Goal: Task Accomplishment & Management: Use online tool/utility

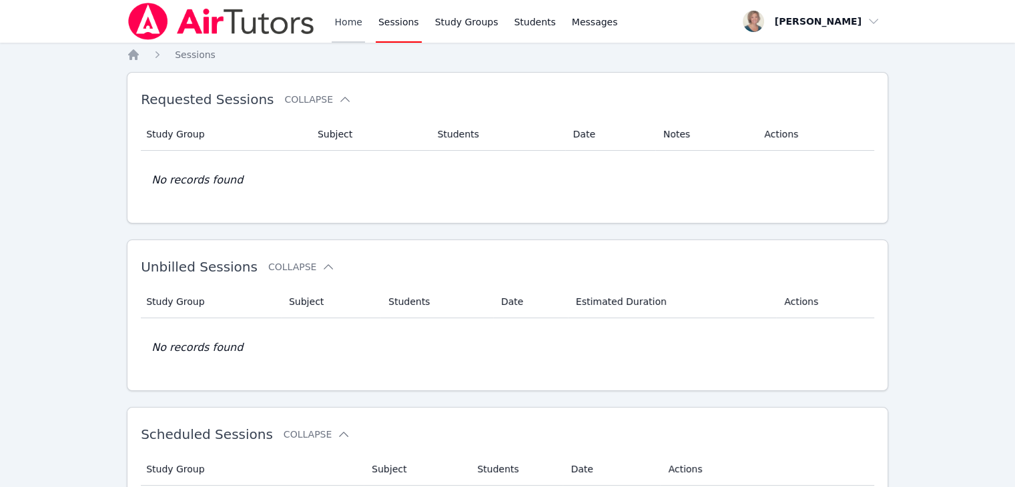
click at [336, 27] on link "Home" at bounding box center [348, 21] width 33 height 43
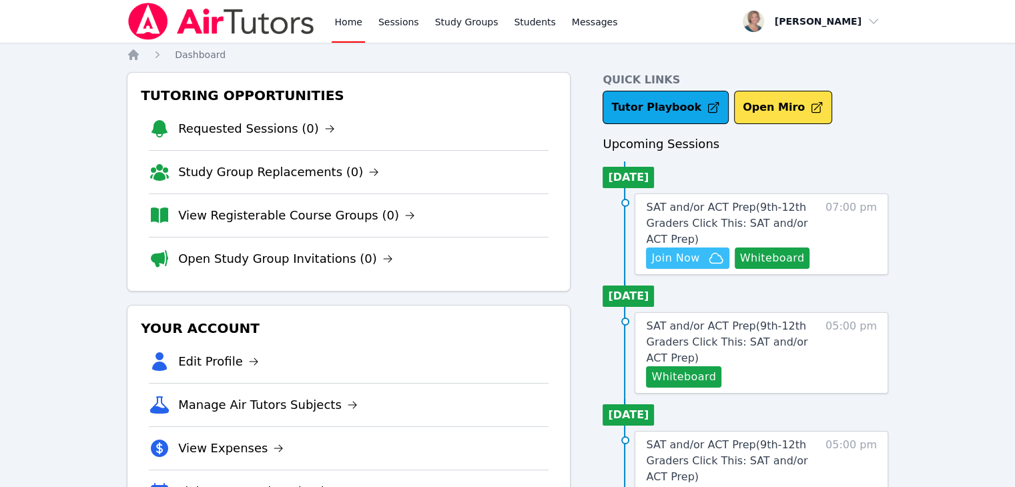
click at [689, 251] on span "Join Now" at bounding box center [675, 258] width 48 height 16
click at [353, 21] on link "Home" at bounding box center [348, 21] width 33 height 43
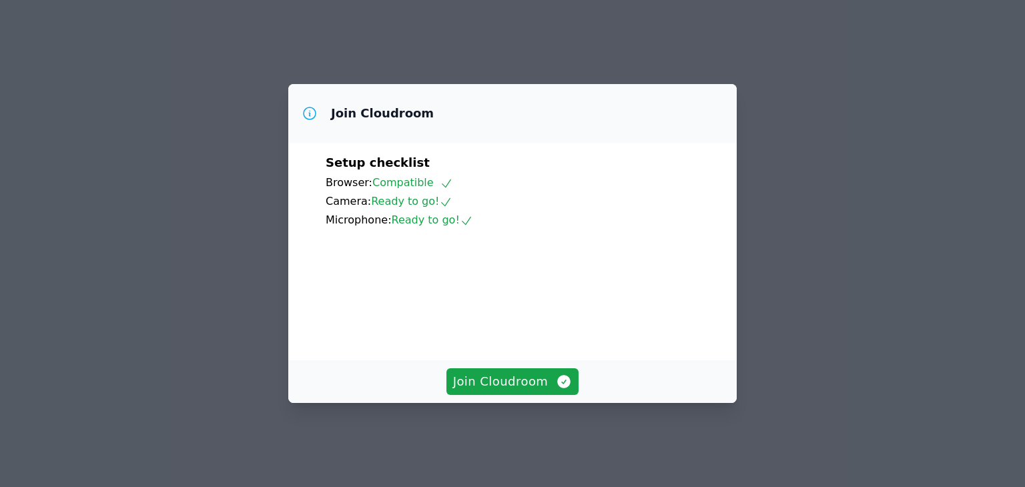
click at [499, 403] on div "Join Cloudroom" at bounding box center [512, 381] width 448 height 43
click at [494, 391] on span "Join Cloudroom" at bounding box center [512, 381] width 119 height 19
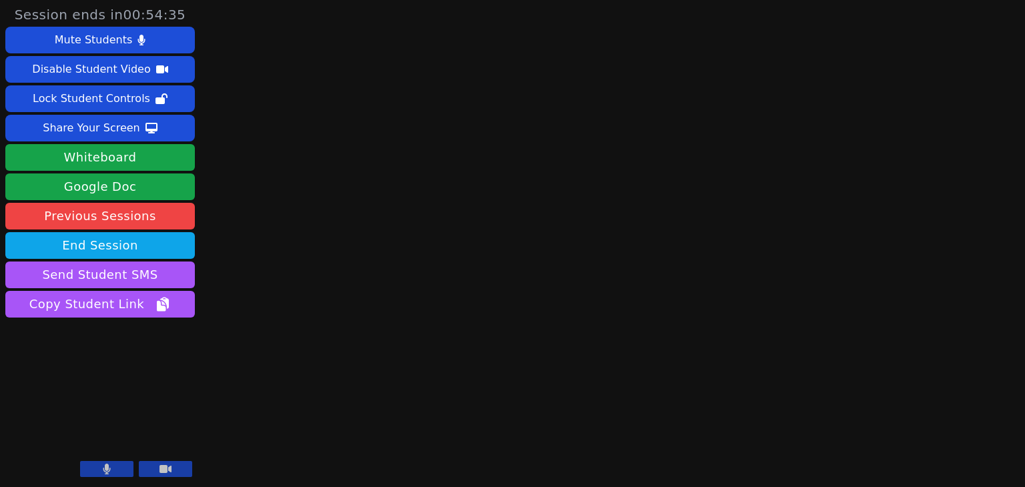
click at [1024, 245] on div "Session ends in 00:54:35 Mute Students Disable Student Video Lock Student Contr…" at bounding box center [512, 243] width 1025 height 487
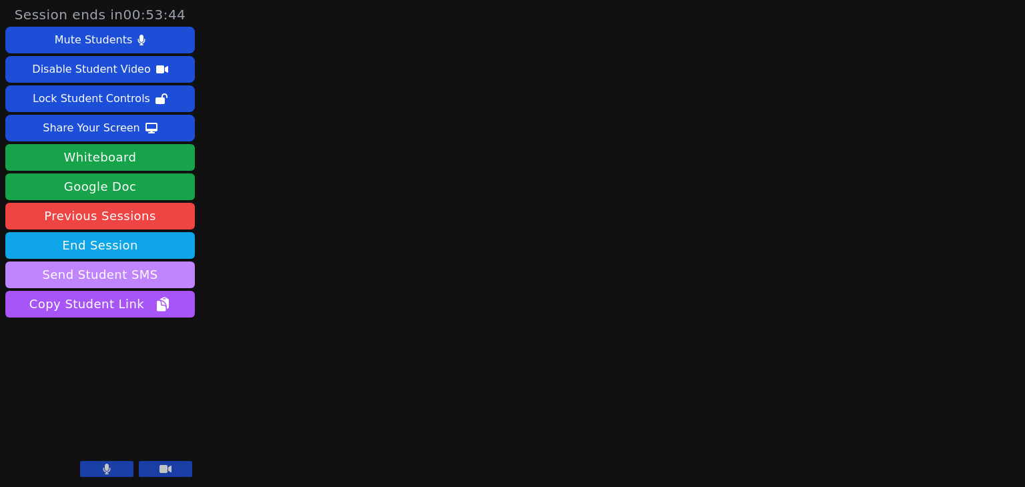
click at [115, 278] on button "Send Student SMS" at bounding box center [99, 274] width 189 height 27
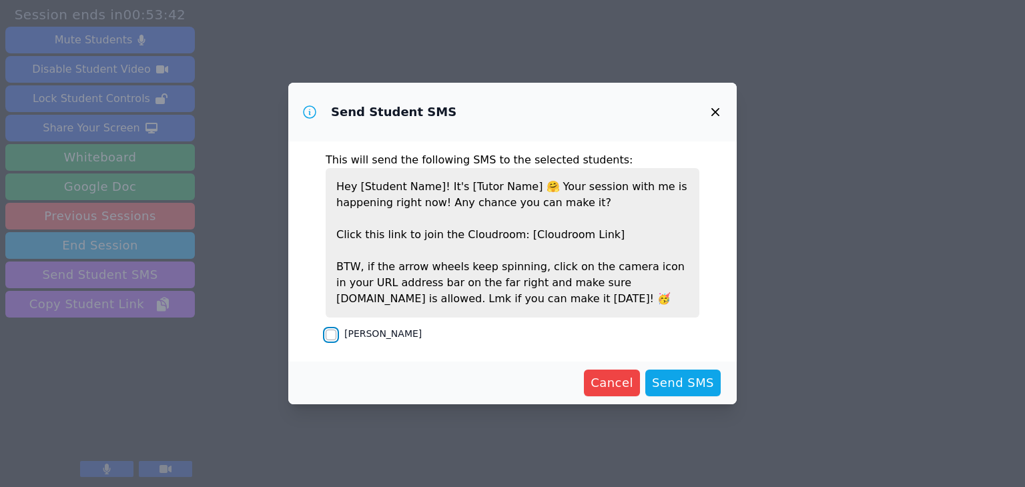
click at [334, 338] on input "[PERSON_NAME]" at bounding box center [331, 335] width 11 height 11
checkbox input "true"
click at [664, 388] on span "Send SMS" at bounding box center [683, 383] width 62 height 19
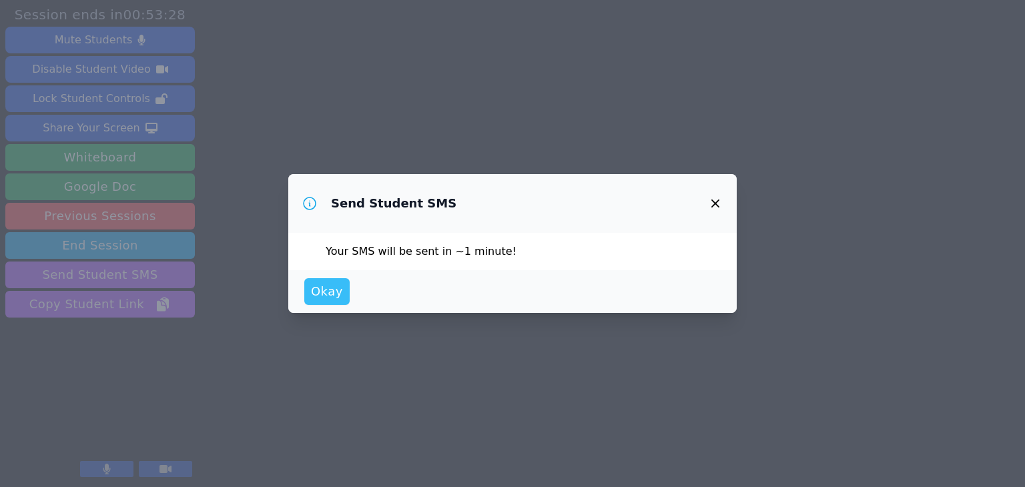
click at [336, 301] on button "Okay" at bounding box center [326, 291] width 45 height 27
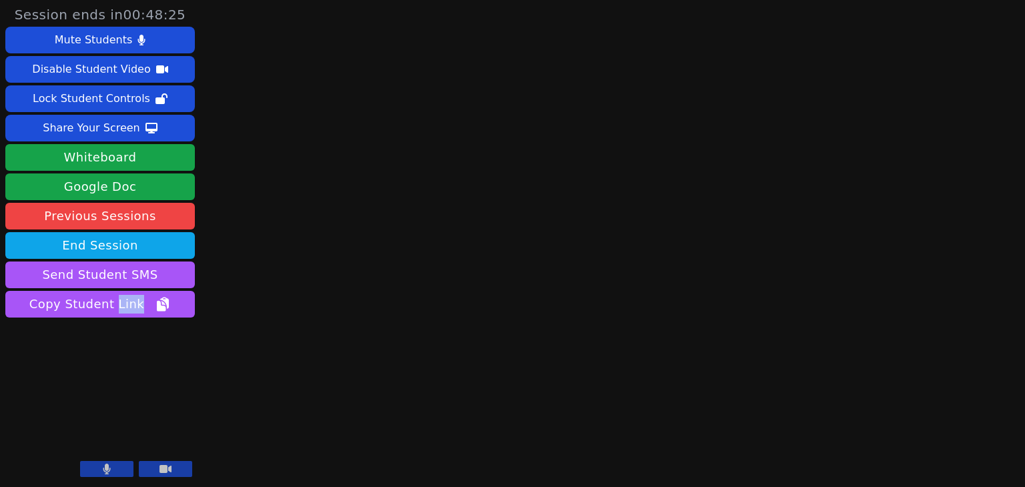
click at [1024, 328] on div "Session ends in 00:48:25 Mute Students Disable Student Video Lock Student Contr…" at bounding box center [512, 243] width 1025 height 487
click at [154, 472] on button at bounding box center [165, 469] width 53 height 16
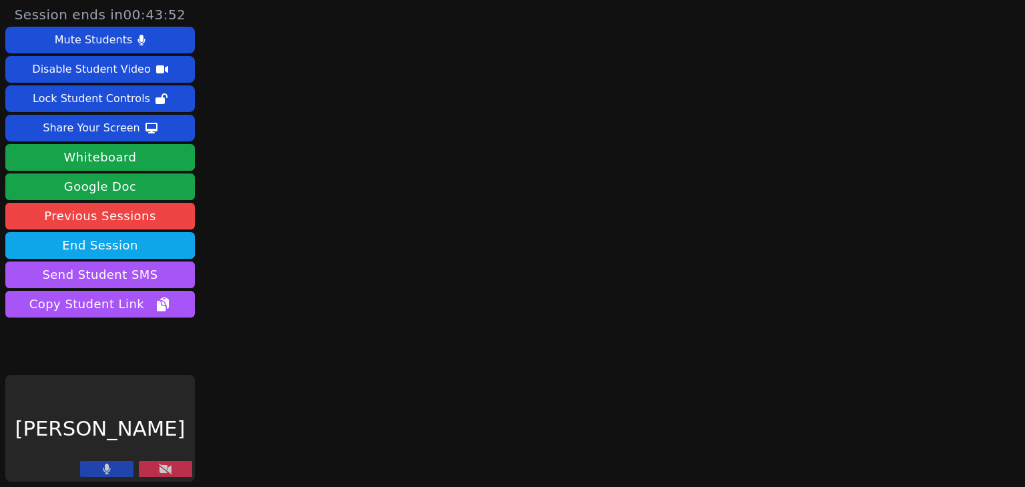
click at [123, 464] on button at bounding box center [106, 469] width 53 height 16
click at [165, 468] on icon at bounding box center [165, 469] width 13 height 11
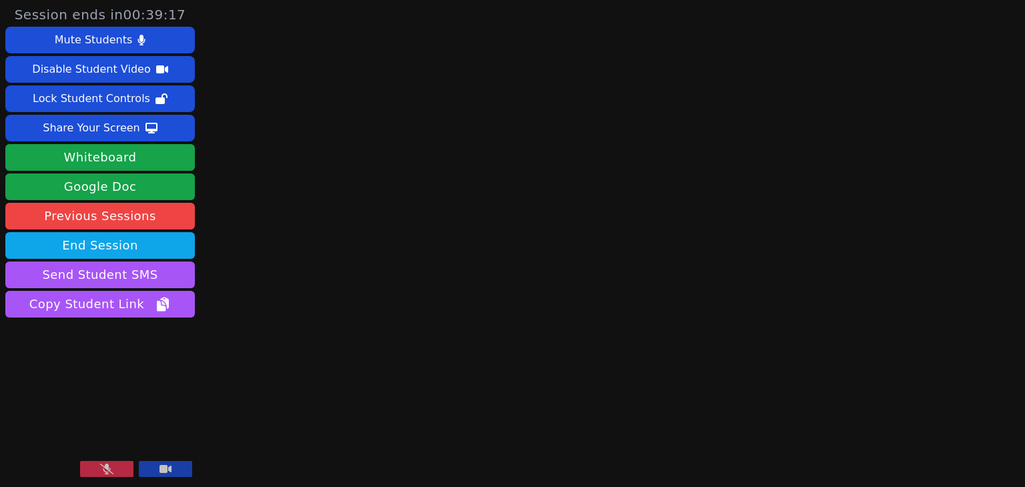
click at [139, 461] on button at bounding box center [165, 469] width 53 height 16
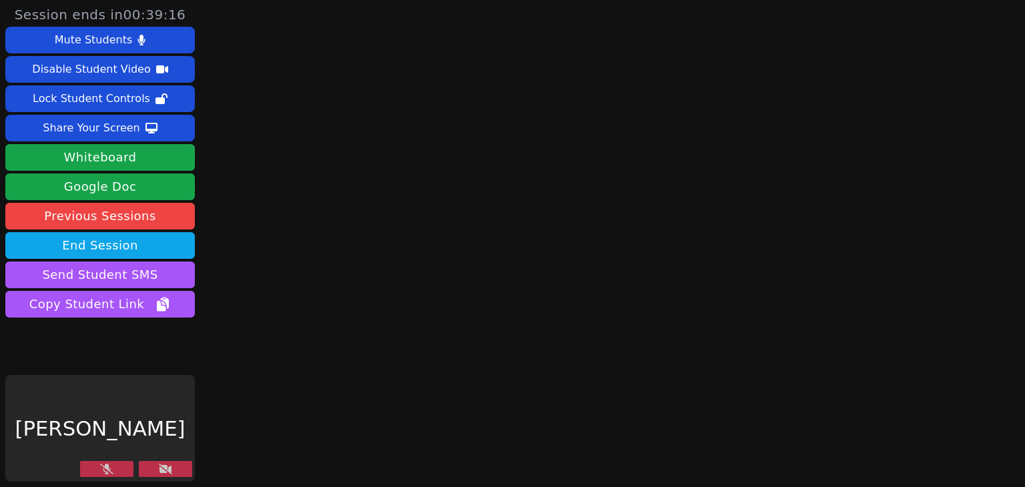
click at [139, 461] on button at bounding box center [165, 469] width 53 height 16
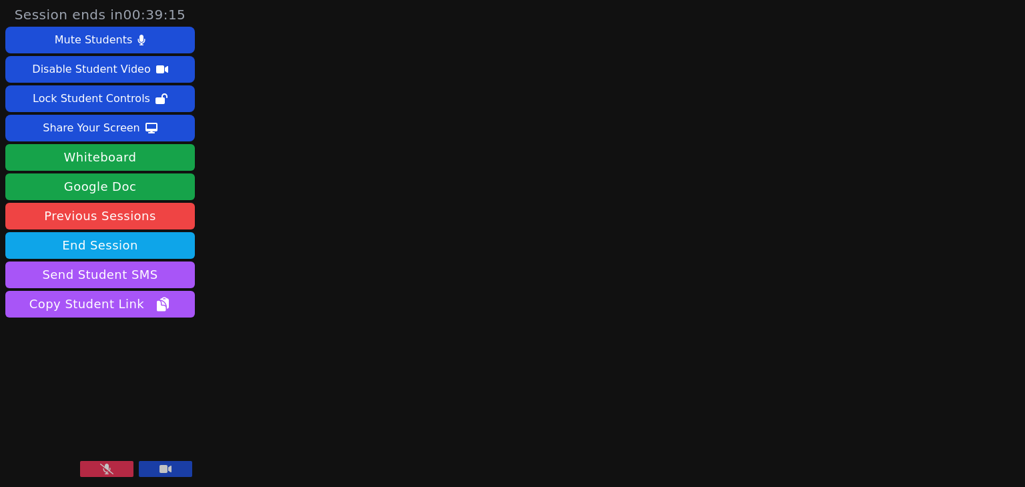
click at [139, 461] on button at bounding box center [165, 469] width 53 height 16
click at [257, 239] on div "Session ends in 00:27:28 Mute Students Disable Student Video Lock Student Contr…" at bounding box center [512, 243] width 1025 height 487
click at [257, 239] on div "Session ends in 00:24:02 Mute Students Disable Student Video Lock Student Contr…" at bounding box center [512, 243] width 1025 height 487
click at [129, 243] on button "End Session" at bounding box center [99, 245] width 189 height 27
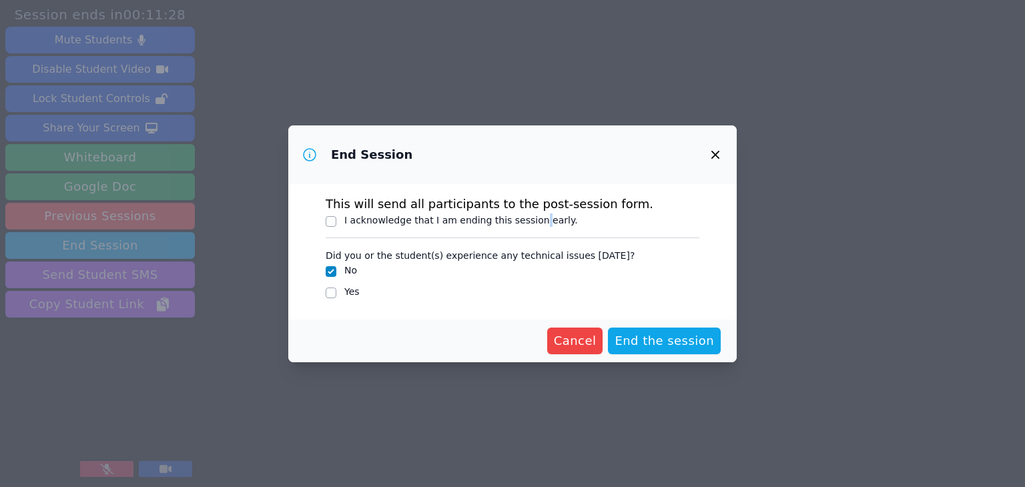
click at [532, 215] on label "I acknowledge that I am ending this session early." at bounding box center [460, 220] width 233 height 11
click at [334, 214] on div at bounding box center [331, 221] width 11 height 16
click at [331, 219] on input "I acknowledge that I am ending this session early." at bounding box center [331, 221] width 11 height 11
checkbox input "true"
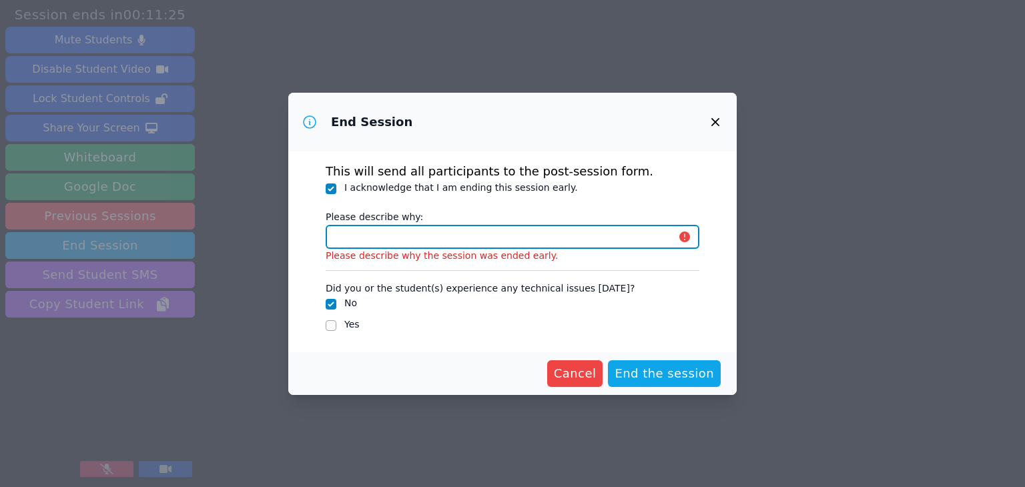
click at [405, 239] on input "Please describe why:" at bounding box center [513, 237] width 374 height 24
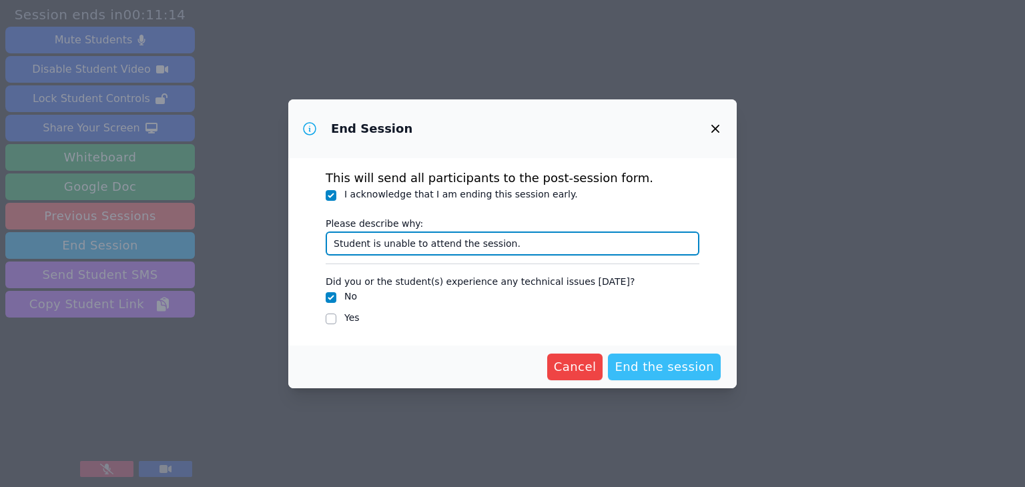
type input "Student is unable to attend the session."
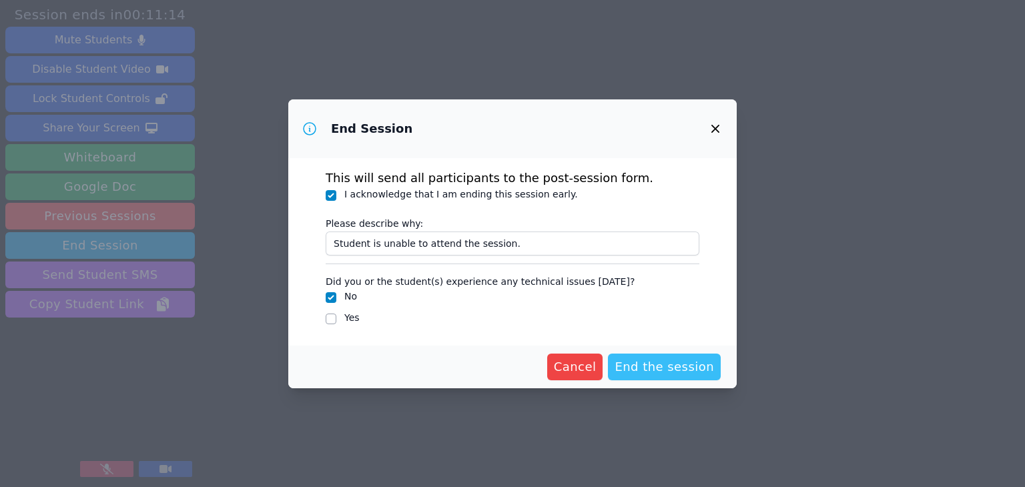
click at [640, 368] on span "End the session" at bounding box center [663, 367] width 99 height 19
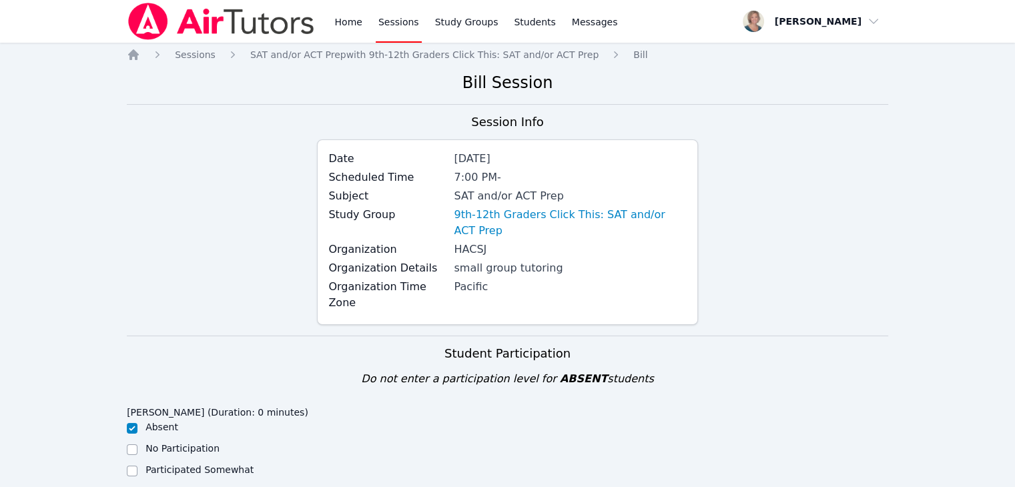
click at [531, 371] on div "Do not enter a participation level for ABSENT students" at bounding box center [507, 379] width 761 height 16
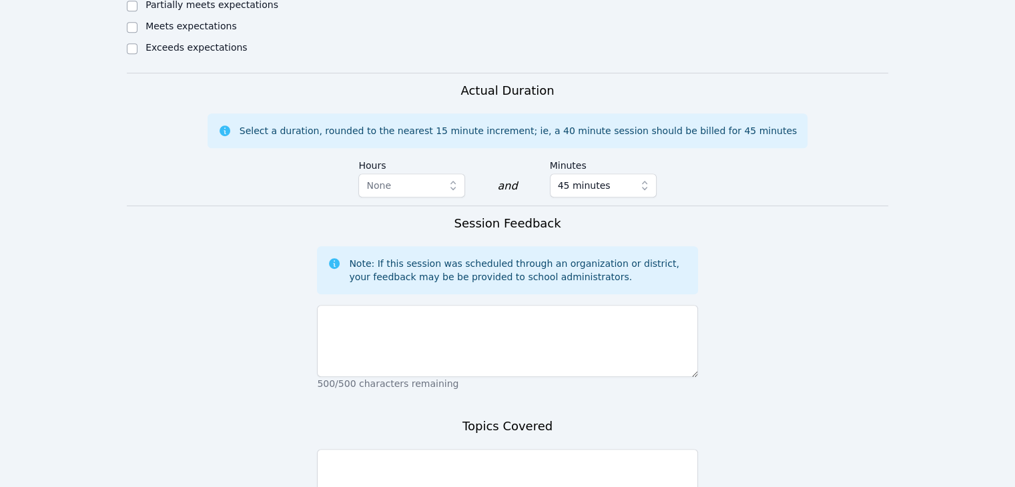
scroll to position [743, 0]
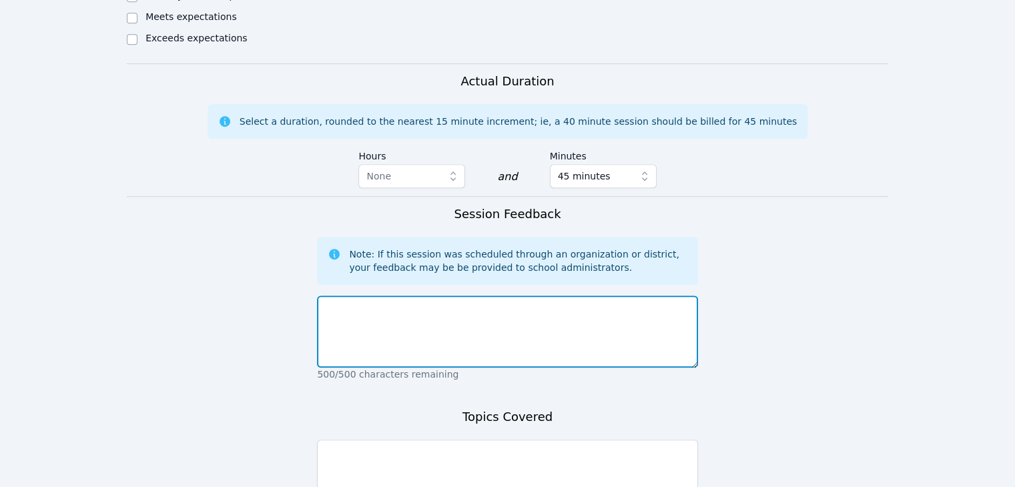
click at [526, 319] on textarea at bounding box center [507, 331] width 380 height 72
type textarea "J"
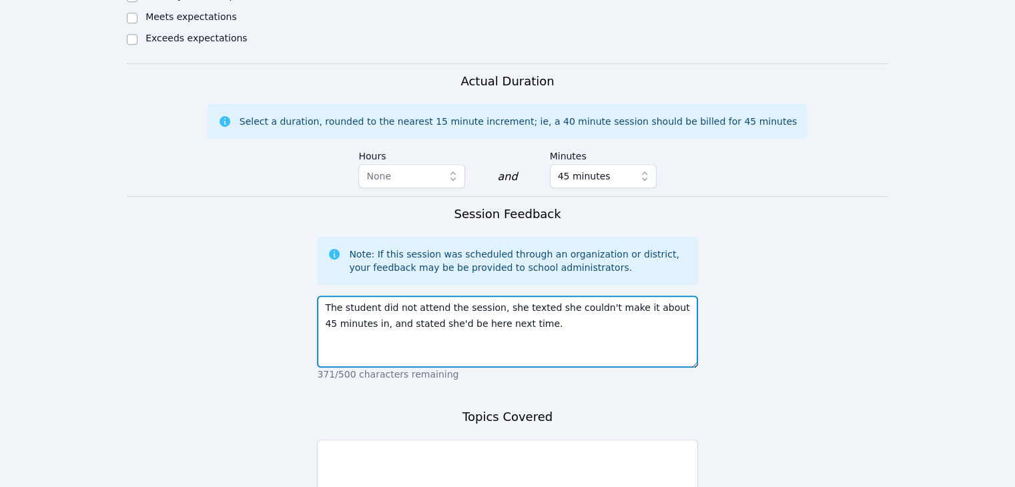
drag, startPoint x: 547, startPoint y: 299, endPoint x: 281, endPoint y: 261, distance: 268.2
click at [281, 261] on form "Student Participation Do not enter a participation level for ABSENT students Je…" at bounding box center [507, 94] width 761 height 1005
type textarea "The student did not attend the session, she texted she couldn't make it about 4…"
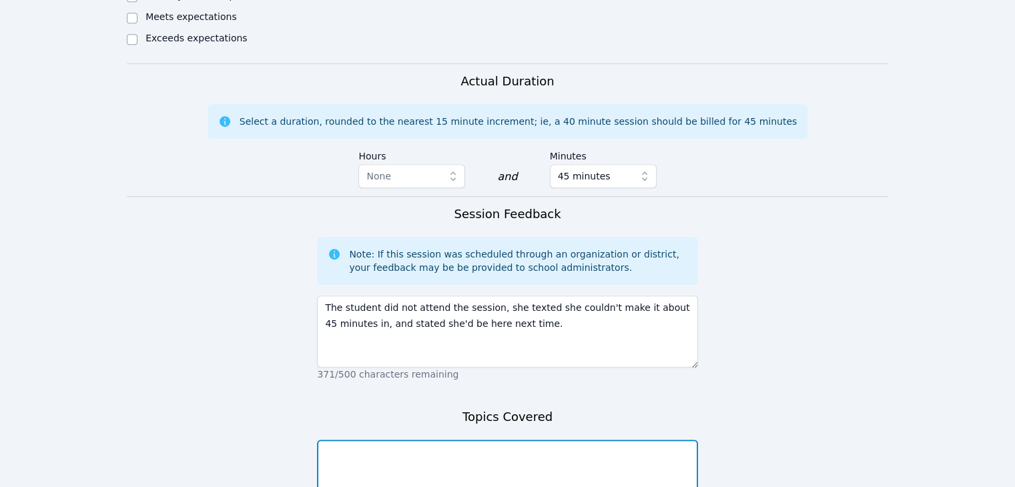
click at [376, 440] on textarea at bounding box center [507, 476] width 380 height 72
paste textarea "The student did not attend the session, she texted she couldn't make it about 4…"
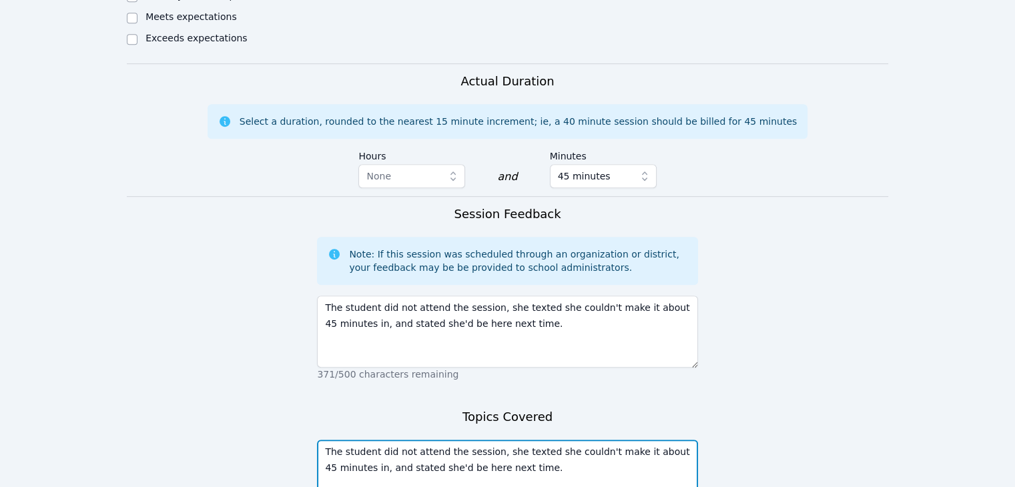
scroll to position [858, 0]
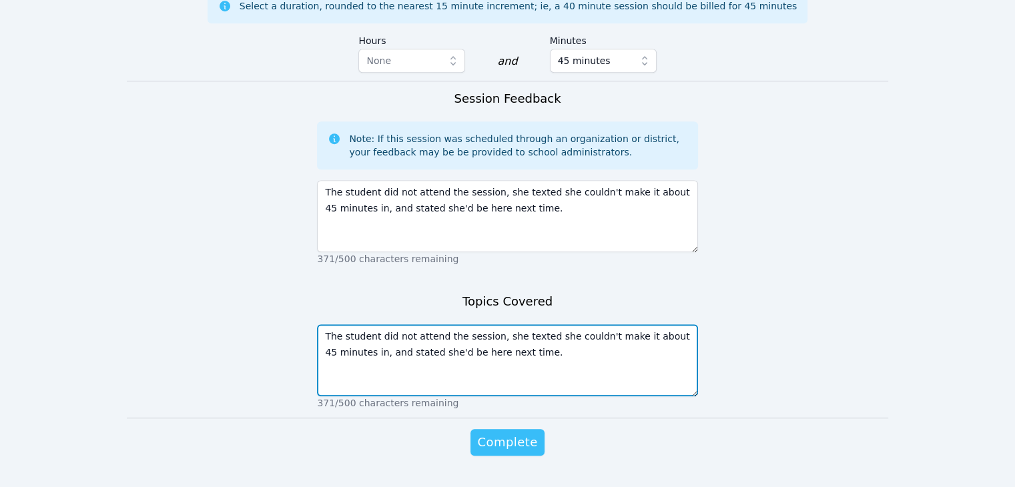
type textarea "The student did not attend the session, she texted she couldn't make it about 4…"
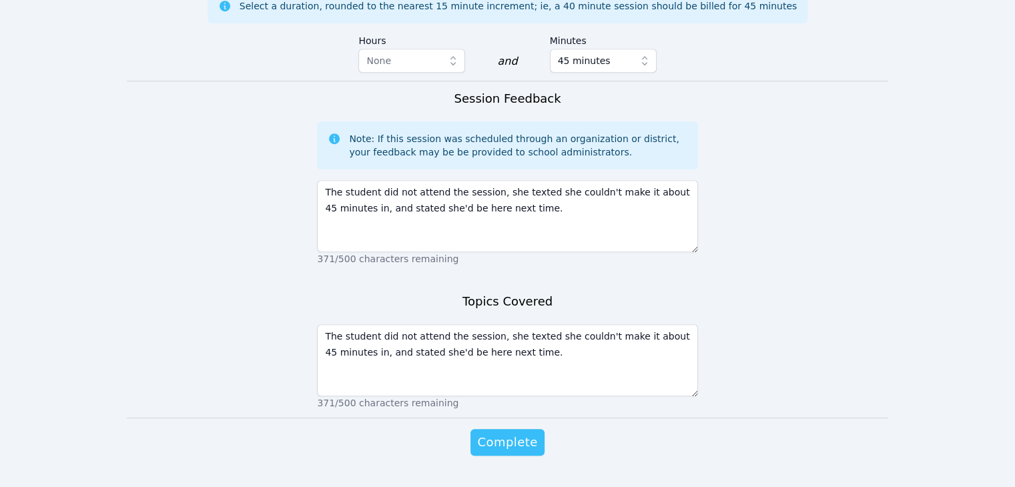
click at [500, 429] on button "Complete" at bounding box center [506, 442] width 73 height 27
